Goal: Task Accomplishment & Management: Manage account settings

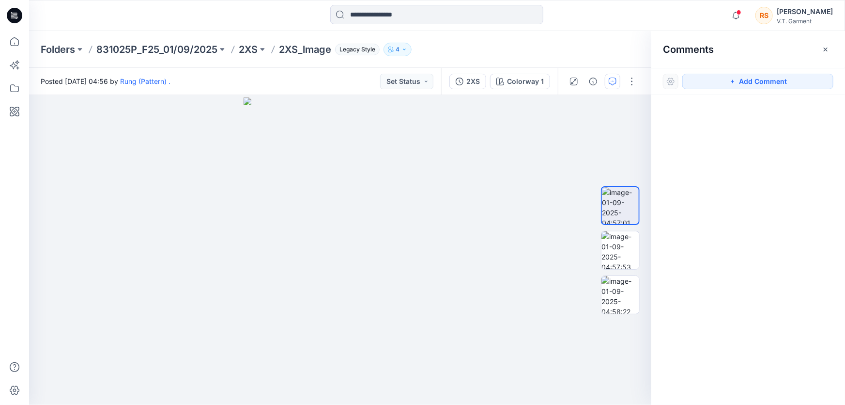
click at [777, 321] on div at bounding box center [749, 232] width 194 height 274
click at [618, 199] on img at bounding box center [620, 205] width 37 height 37
click at [623, 247] on img at bounding box center [621, 250] width 38 height 38
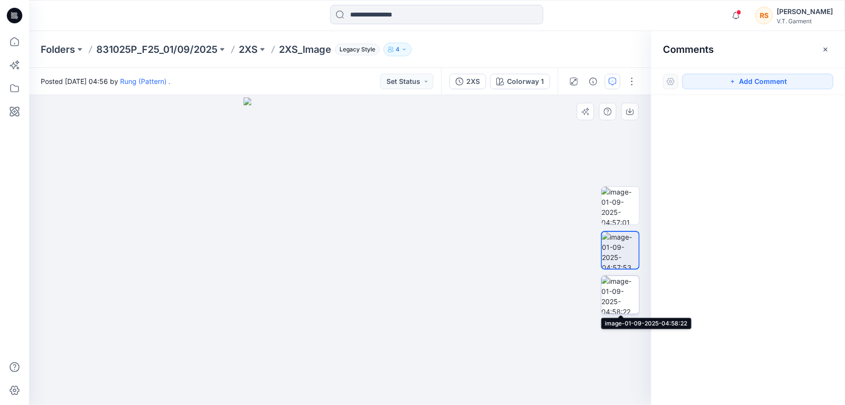
click at [621, 298] on img at bounding box center [621, 295] width 38 height 38
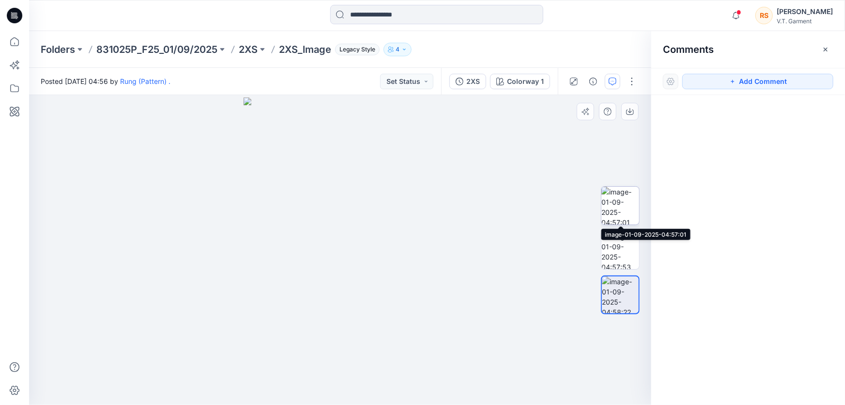
click at [621, 202] on img at bounding box center [621, 206] width 38 height 38
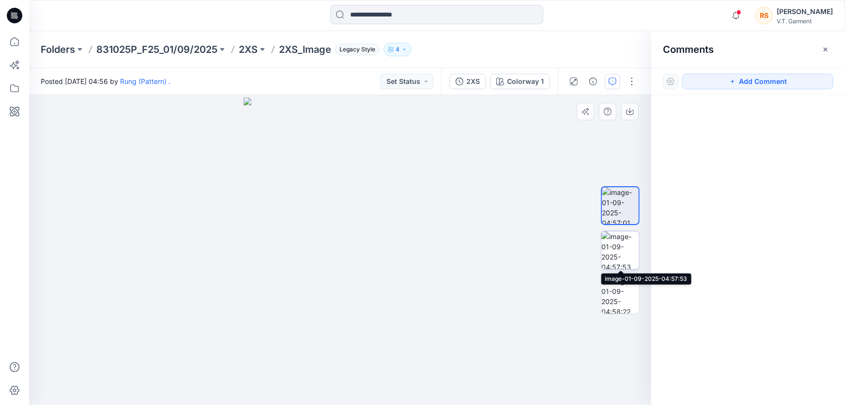
click at [621, 249] on img at bounding box center [621, 250] width 38 height 38
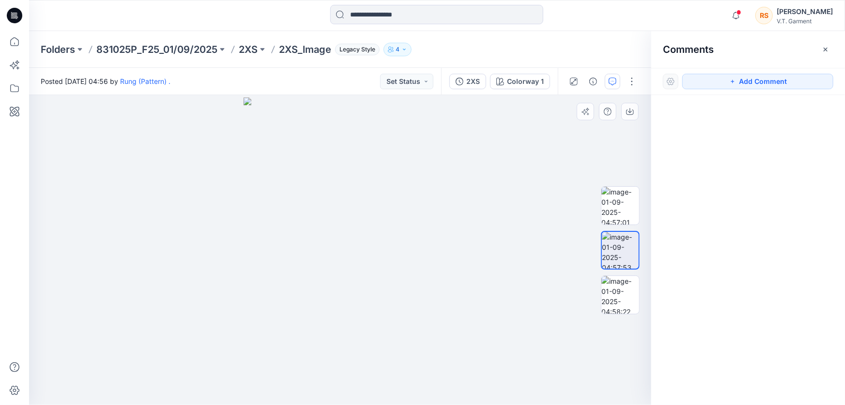
click at [492, 262] on div at bounding box center [340, 250] width 623 height 310
click at [499, 216] on div at bounding box center [340, 250] width 623 height 310
click at [164, 218] on div at bounding box center [340, 250] width 623 height 310
click at [197, 222] on div at bounding box center [340, 250] width 623 height 310
click at [170, 223] on div at bounding box center [340, 250] width 623 height 310
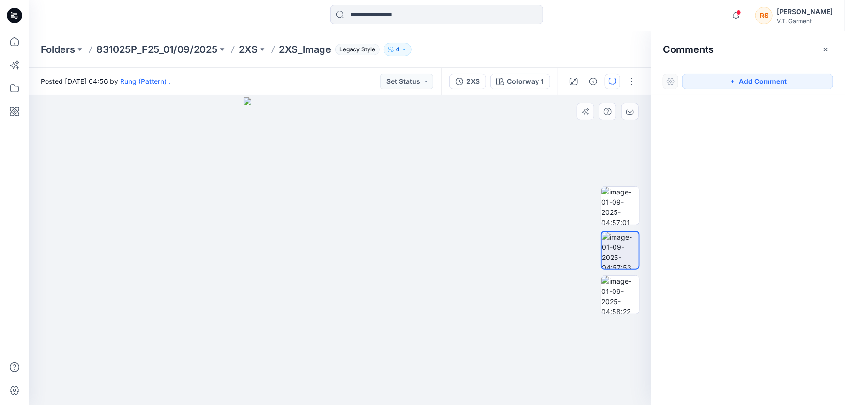
click at [459, 232] on div at bounding box center [340, 250] width 623 height 310
click at [632, 81] on button "button" at bounding box center [632, 82] width 16 height 16
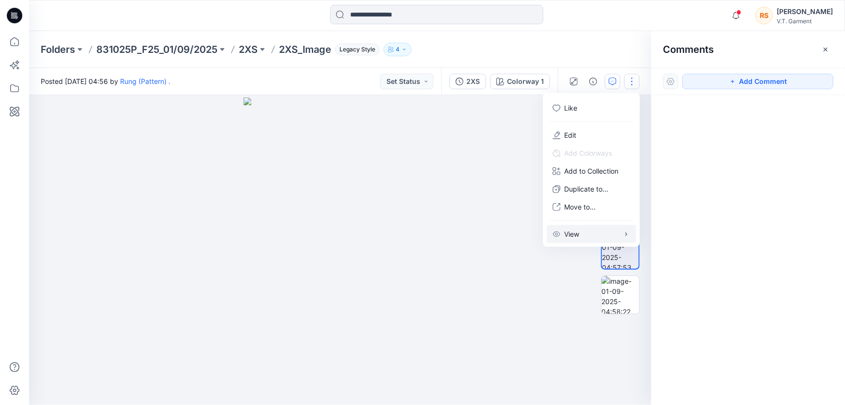
click at [625, 234] on icon "button" at bounding box center [627, 234] width 8 height 8
click at [567, 300] on div at bounding box center [340, 250] width 623 height 310
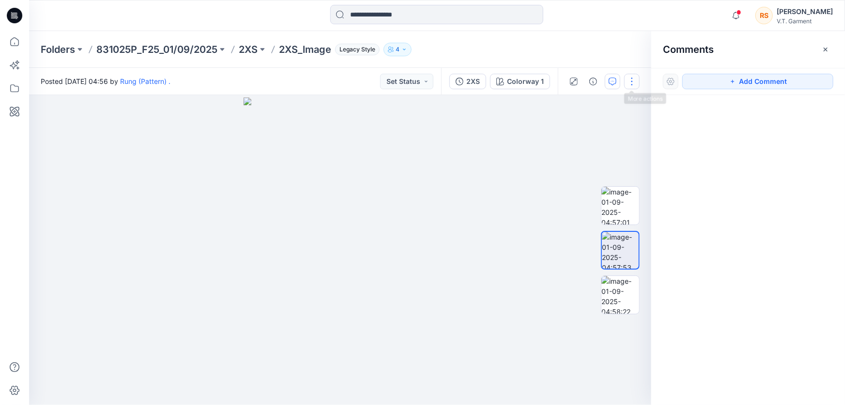
click at [630, 77] on button "button" at bounding box center [632, 82] width 16 height 16
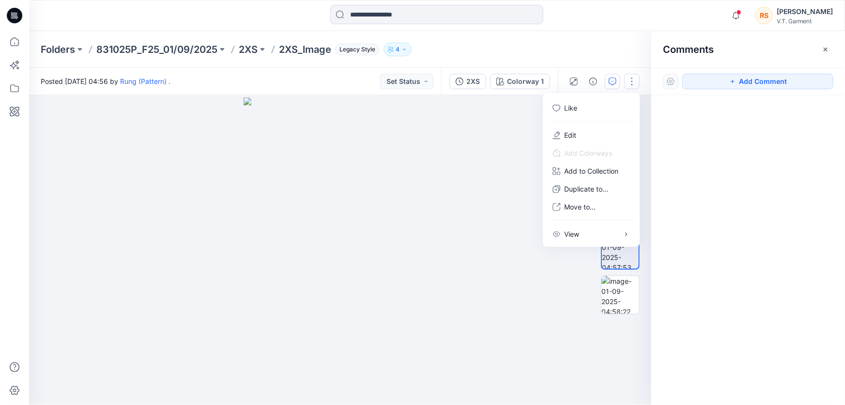
click at [454, 278] on div at bounding box center [340, 250] width 623 height 310
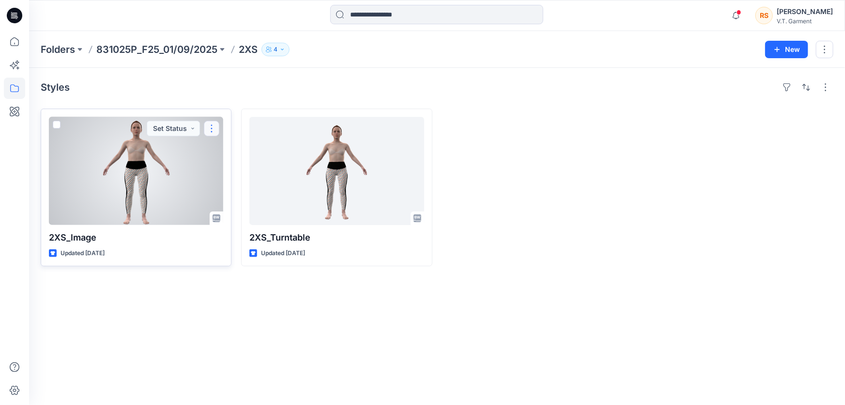
click at [213, 126] on button "button" at bounding box center [212, 129] width 16 height 16
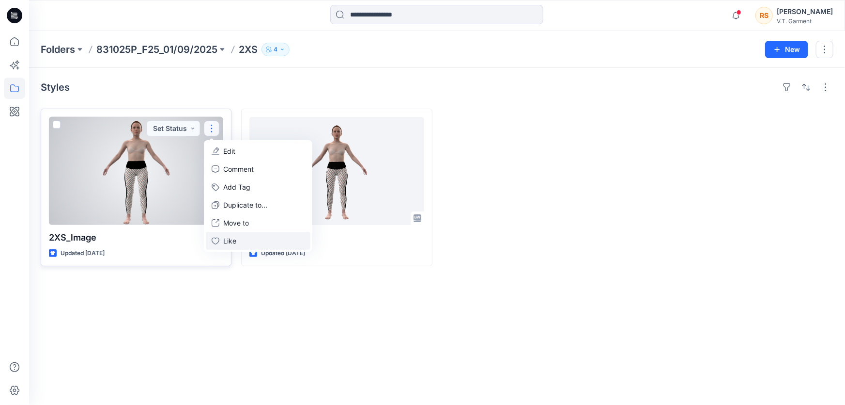
click at [226, 236] on p "Like" at bounding box center [229, 240] width 13 height 10
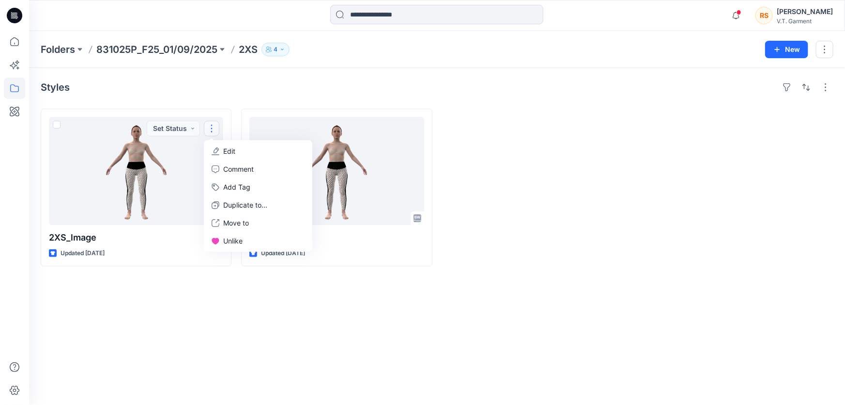
click at [190, 313] on div "Styles 2XS_lmage Updated [DATE] Set Status Edit Comment Add Tag Duplicate to...…" at bounding box center [437, 236] width 816 height 337
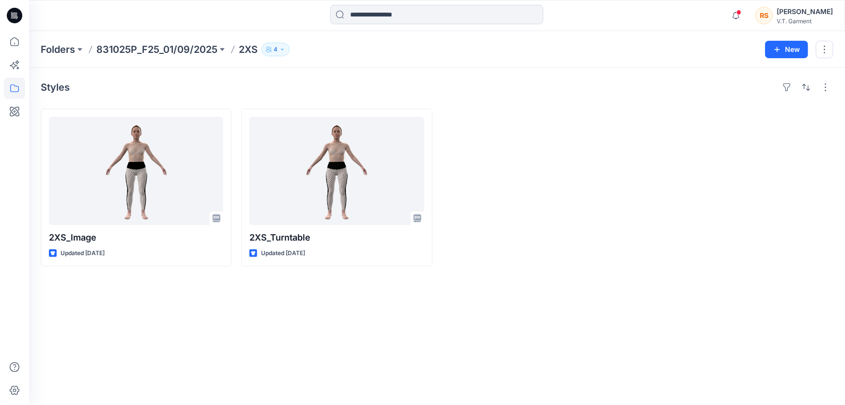
click at [136, 328] on div "Styles 2XS_lmage Updated [DATE] 2XS_Turntable Updated [DATE]" at bounding box center [437, 236] width 816 height 337
click at [360, 329] on div "Styles 2XS_lmage Updated [DATE] 2XS_Turntable Updated [DATE]" at bounding box center [437, 236] width 816 height 337
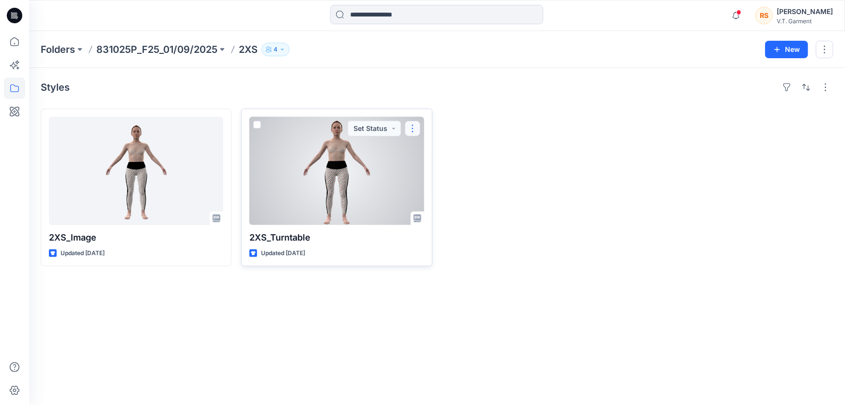
click at [413, 127] on button "button" at bounding box center [413, 129] width 16 height 16
click at [426, 238] on p "Like" at bounding box center [430, 240] width 13 height 10
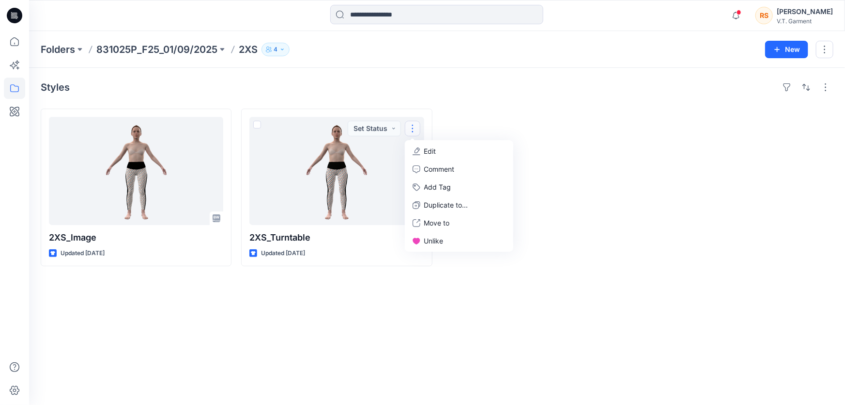
click at [346, 345] on div "Styles 2XS_lmage Updated [DATE] 2XS_Turntable Updated [DATE] Set Status Edit Co…" at bounding box center [437, 236] width 816 height 337
click at [263, 316] on div "Styles 2XS_lmage Updated [DATE] 2XS_Turntable Updated [DATE]" at bounding box center [437, 236] width 816 height 337
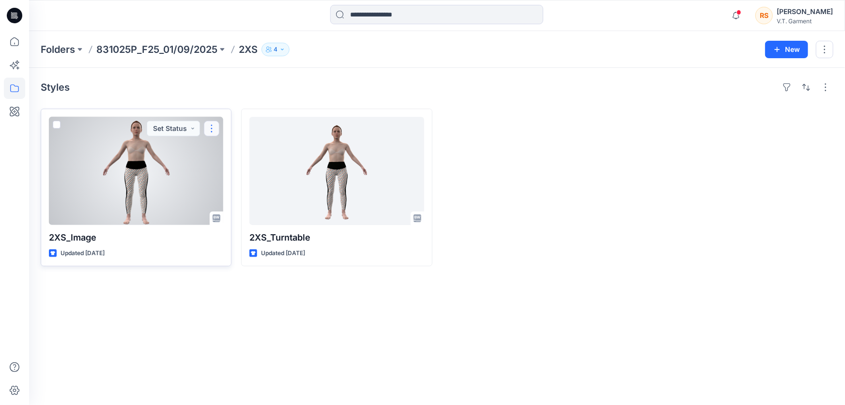
click at [213, 126] on button "button" at bounding box center [212, 129] width 16 height 16
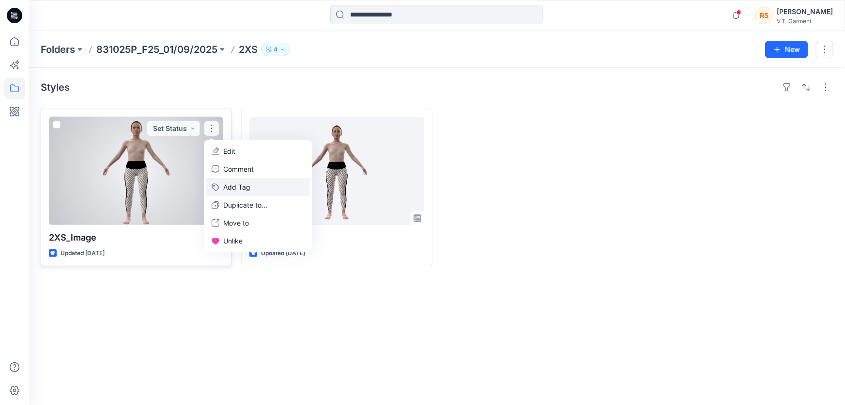
click at [242, 186] on button "Add Tag" at bounding box center [258, 187] width 105 height 18
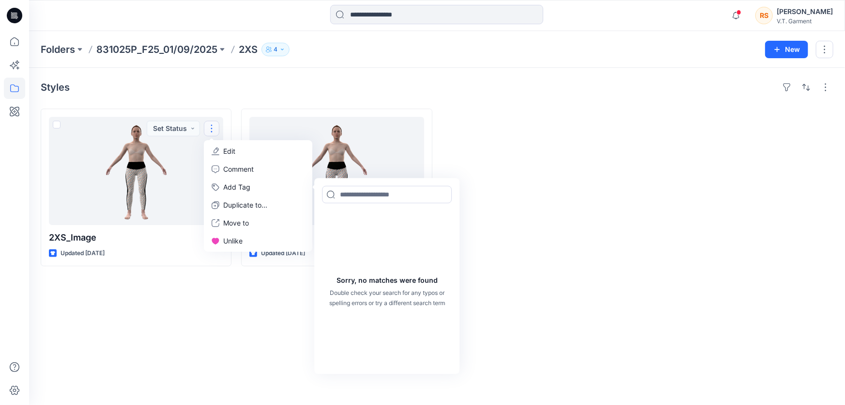
click at [204, 318] on div "Styles 2XS_lmage Updated [DATE] Set Status Edit Comment Add Tag Sorry, no match…" at bounding box center [437, 236] width 816 height 337
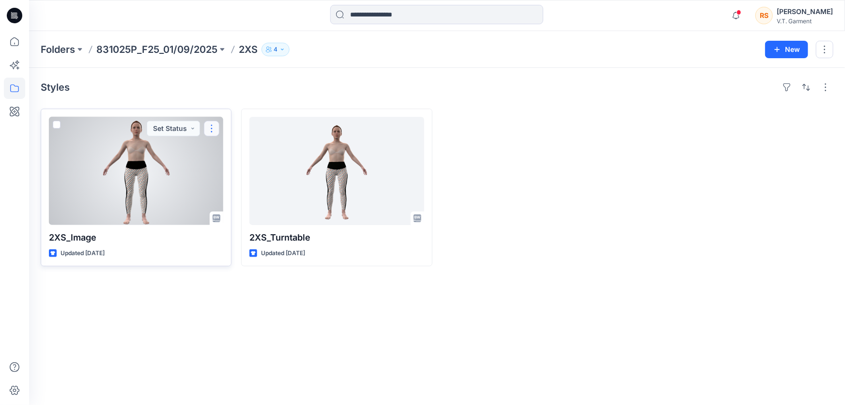
click at [212, 125] on button "button" at bounding box center [212, 129] width 16 height 16
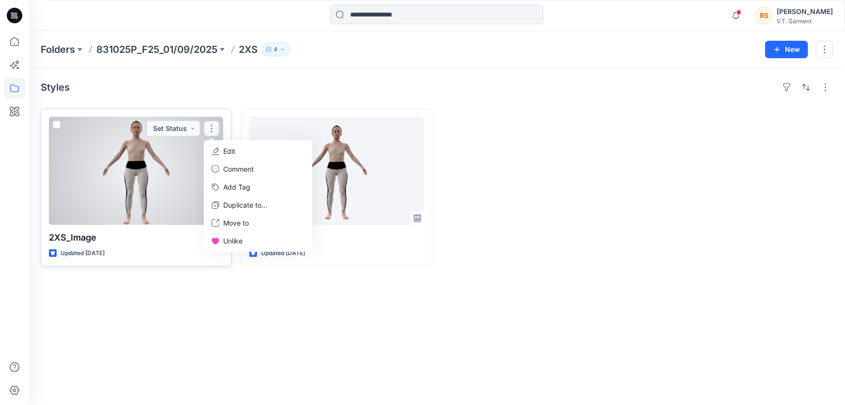
click at [228, 149] on p "Edit" at bounding box center [229, 151] width 12 height 10
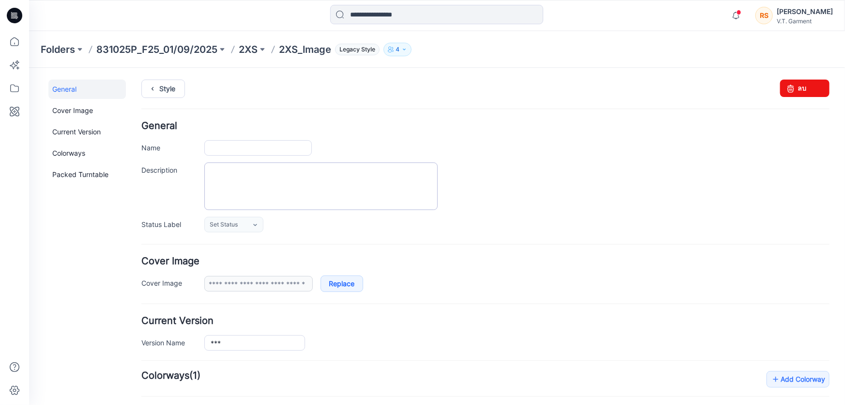
type input "*********"
type input "**********"
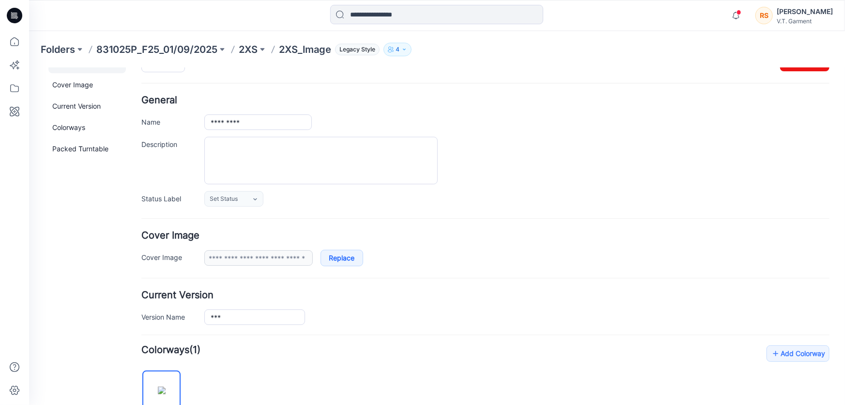
scroll to position [19, 0]
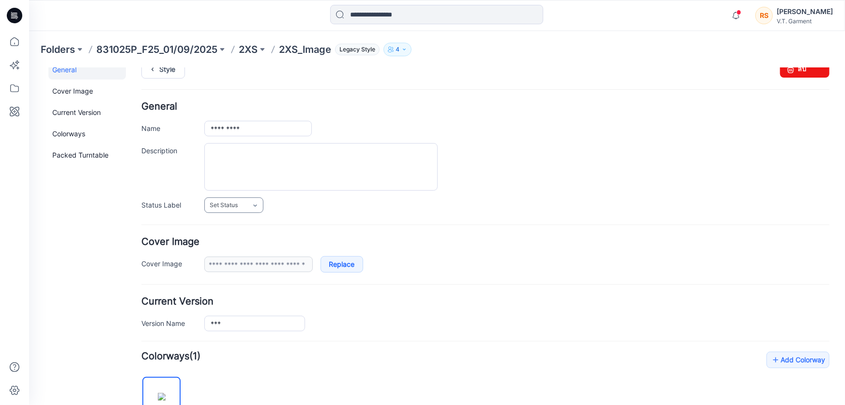
click at [254, 203] on icon at bounding box center [255, 205] width 8 height 8
click at [443, 355] on h4 "Add Colorway Colorways (1)" at bounding box center [485, 356] width 688 height 10
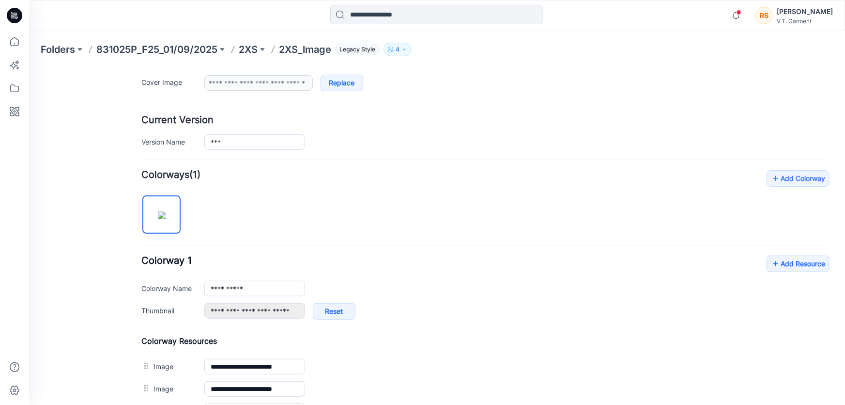
scroll to position [108, 0]
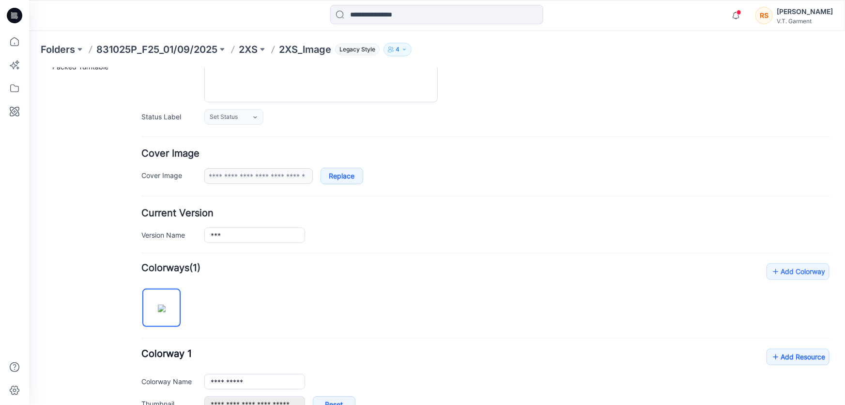
drag, startPoint x: 465, startPoint y: 303, endPoint x: 387, endPoint y: 305, distance: 78.0
click at [465, 303] on div "**********" at bounding box center [485, 389] width 688 height 252
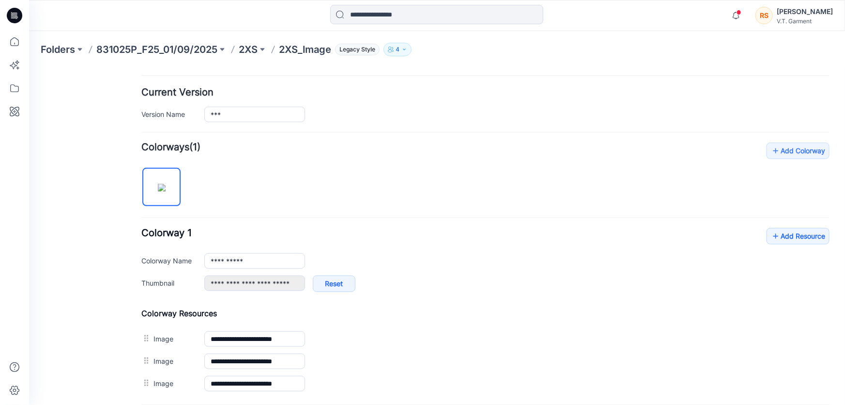
scroll to position [328, 0]
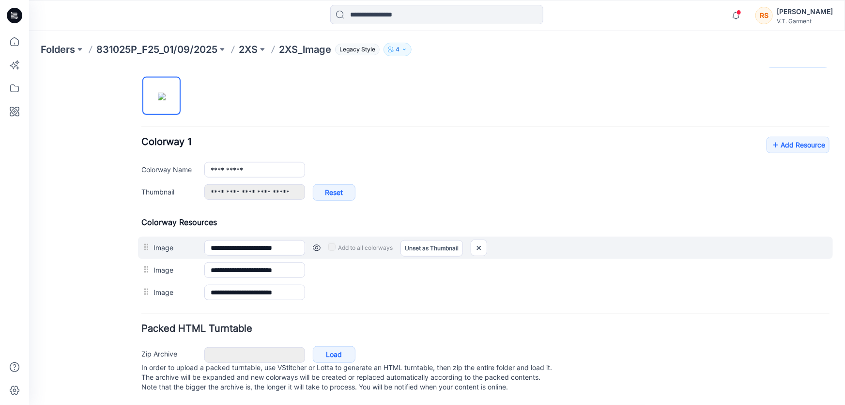
click at [500, 247] on div "**********" at bounding box center [485, 247] width 695 height 22
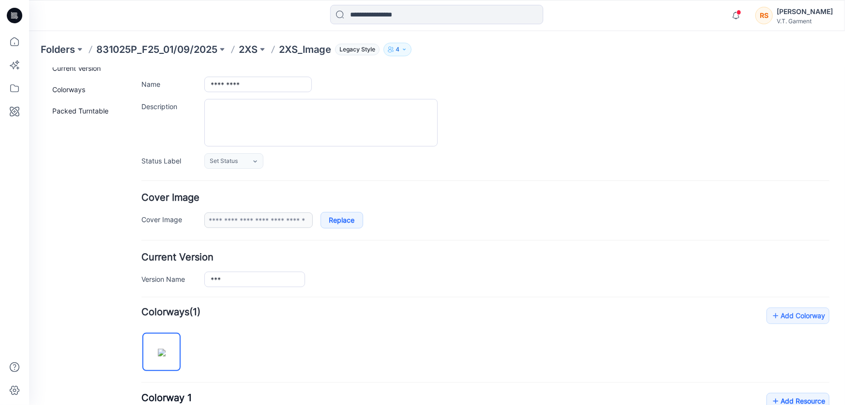
scroll to position [0, 0]
